Goal: Information Seeking & Learning: Learn about a topic

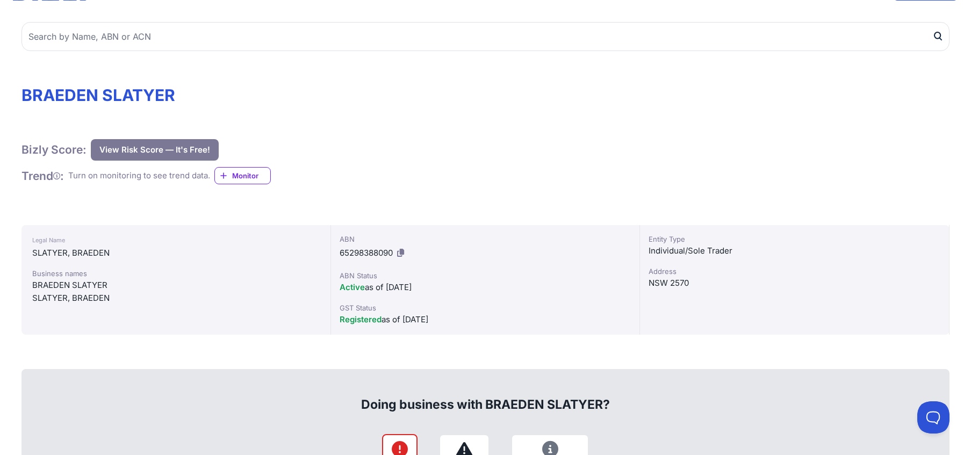
scroll to position [136, 0]
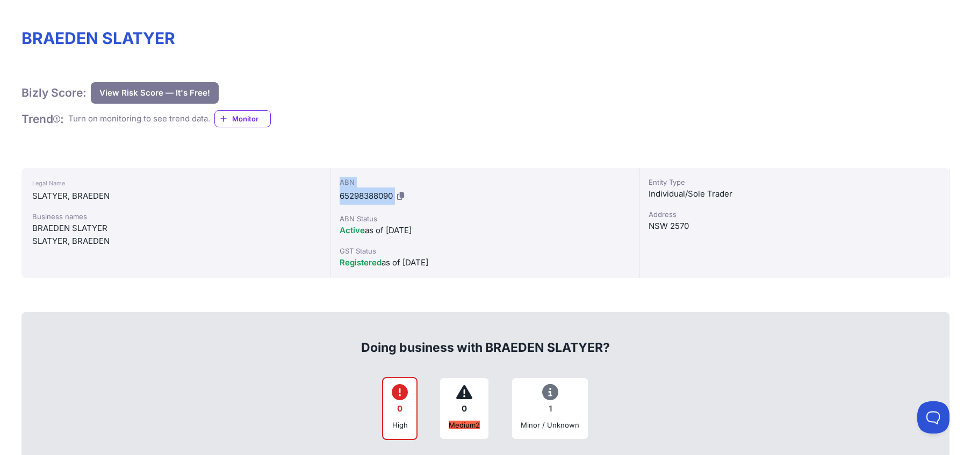
drag, startPoint x: 422, startPoint y: 189, endPoint x: 338, endPoint y: 177, distance: 85.2
click at [338, 177] on div "ABN 65298388090 ABN Status Active as of [DATE] GST Status Registered as of [DAT…" at bounding box center [486, 223] width 310 height 110
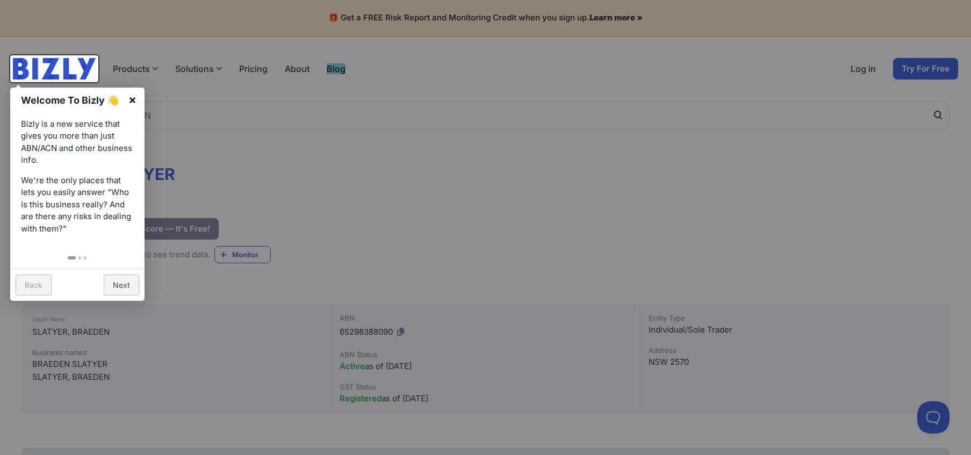
drag, startPoint x: 134, startPoint y: 97, endPoint x: 178, endPoint y: 120, distance: 49.8
click at [135, 97] on link "×" at bounding box center [132, 100] width 24 height 24
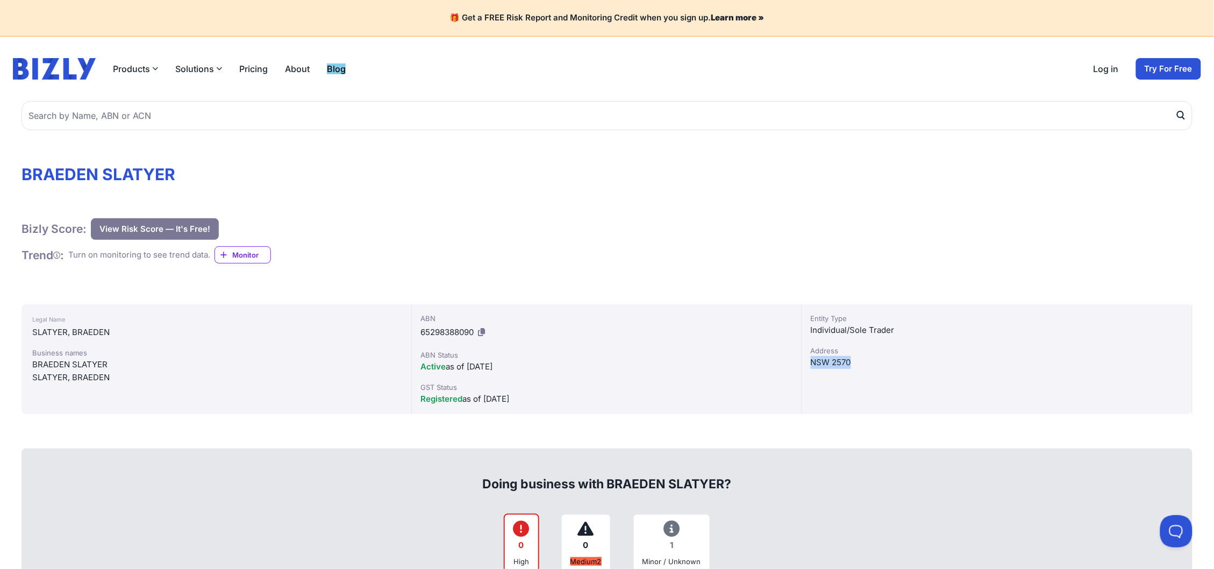
drag, startPoint x: 885, startPoint y: 356, endPoint x: 807, endPoint y: 361, distance: 78.1
click at [807, 361] on div "Entity Type Individual/Sole Trader Address NSW 2570" at bounding box center [997, 359] width 390 height 110
click at [798, 219] on div "Bizly Score: View Risk Score — It's Free! View Risk Score — It's Free!" at bounding box center [607, 229] width 1171 height 22
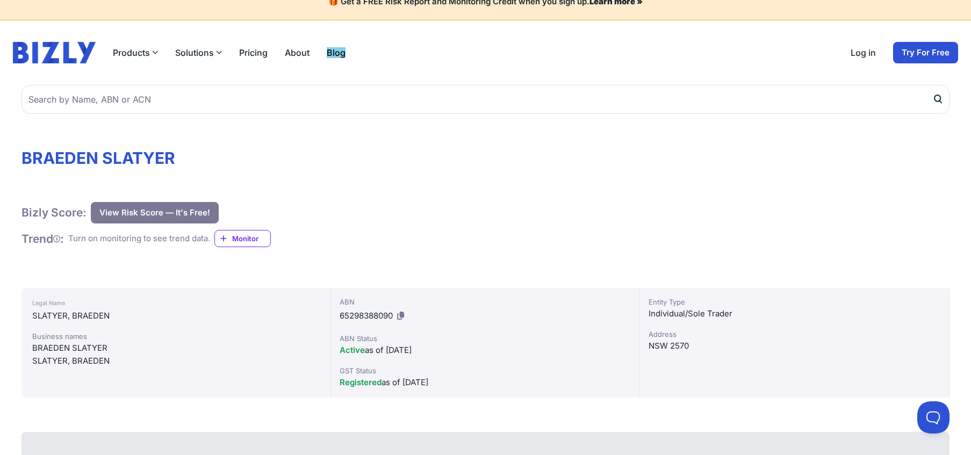
scroll to position [30, 0]
